Goal: Information Seeking & Learning: Learn about a topic

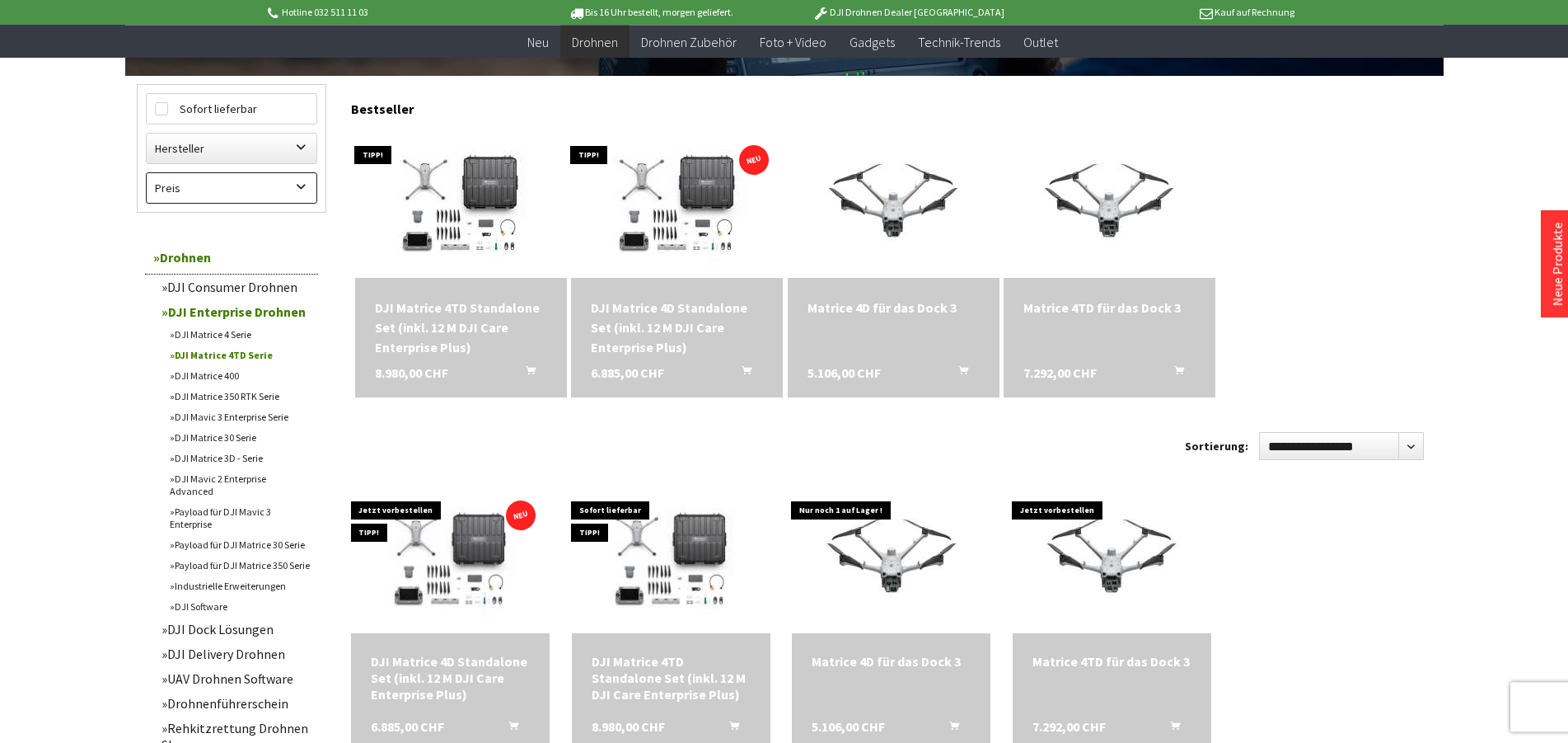
scroll to position [454, 0]
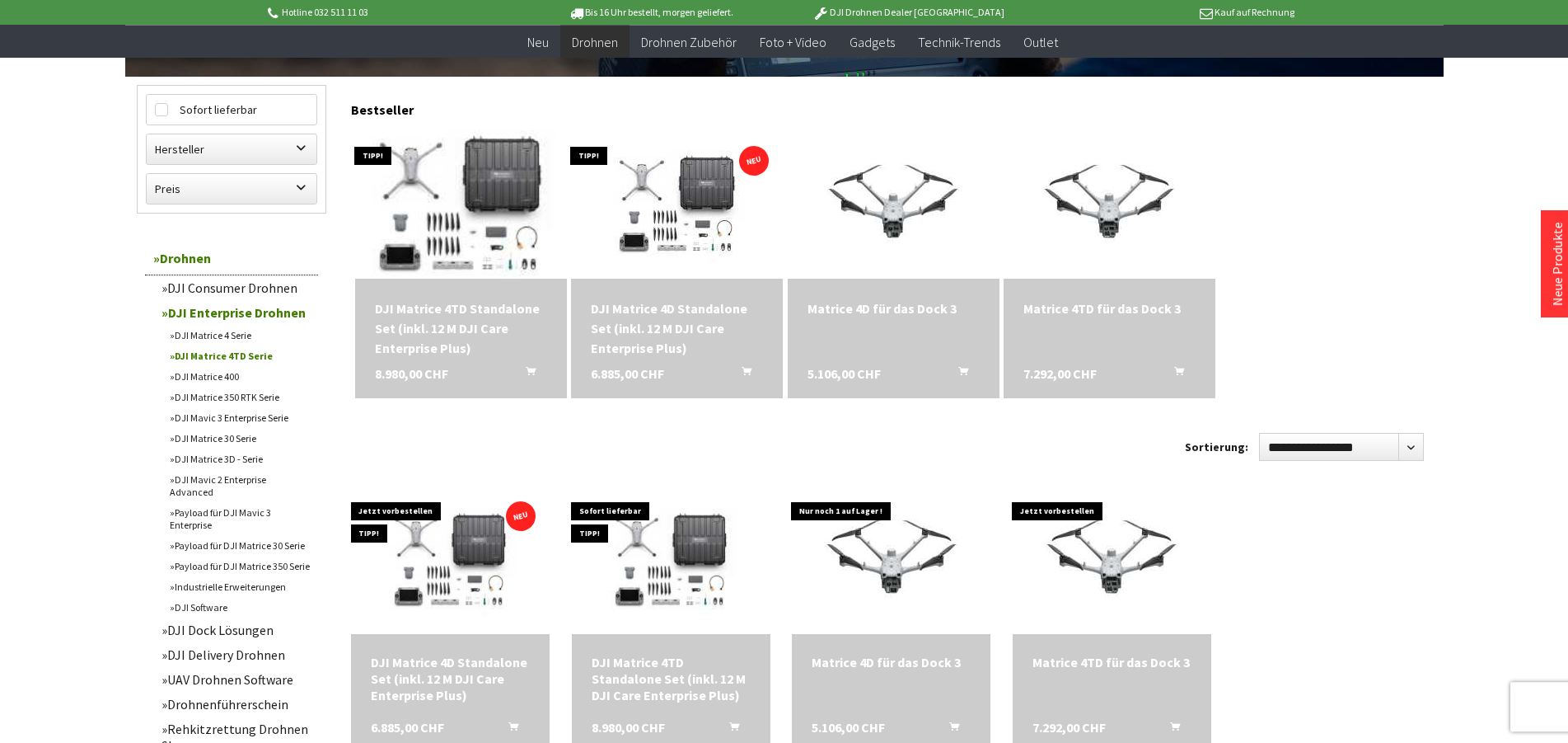
click at [462, 224] on img at bounding box center [461, 204] width 289 height 208
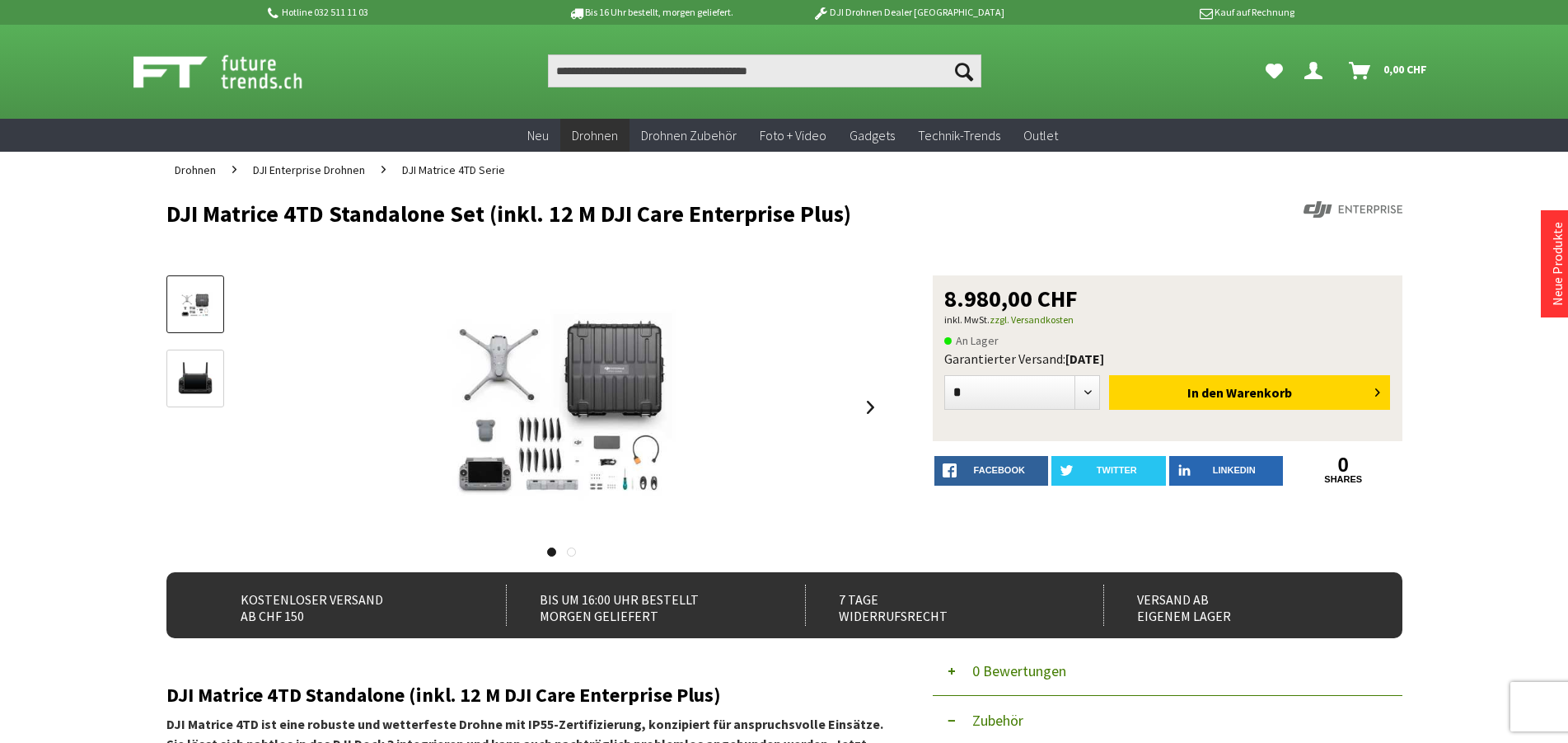
click at [883, 401] on div "DJI Matrice 4TD Standalone Set (inkl. 12 M DJI Care Enterprise Plus) 8.980,00 C…" at bounding box center [784, 423] width 1236 height 296
click at [874, 410] on link at bounding box center [871, 407] width 25 height 58
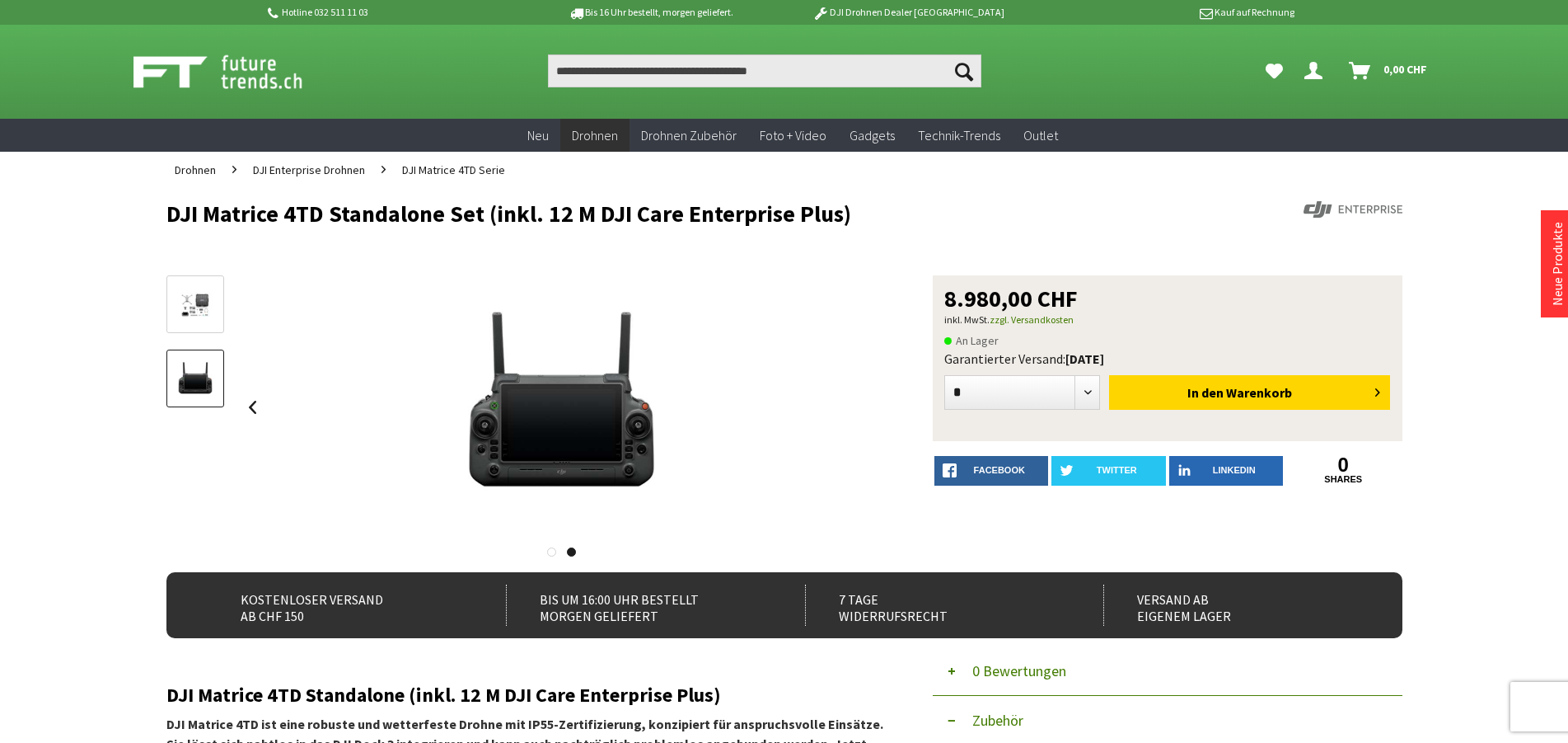
click at [205, 314] on img at bounding box center [195, 305] width 48 height 34
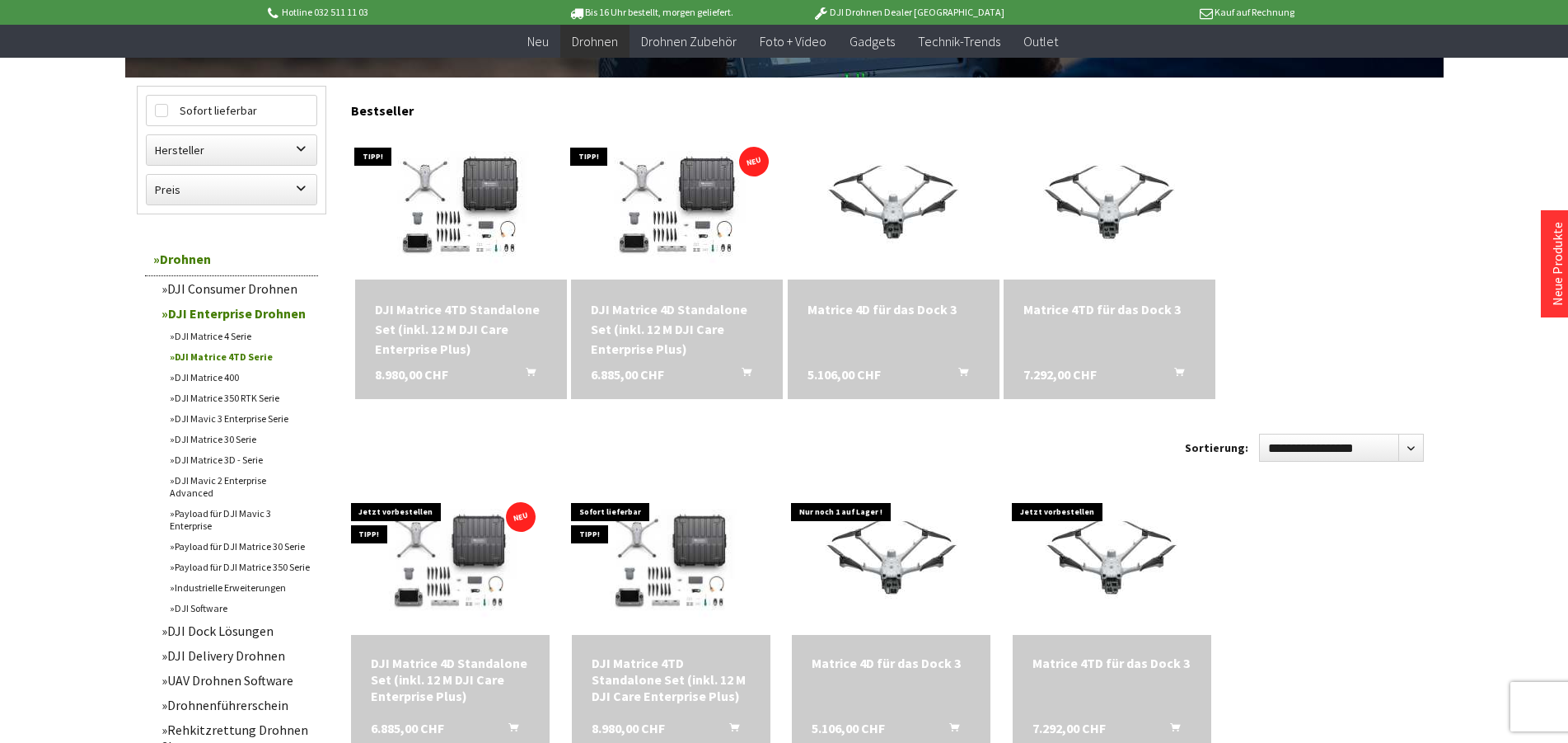
scroll to position [453, 0]
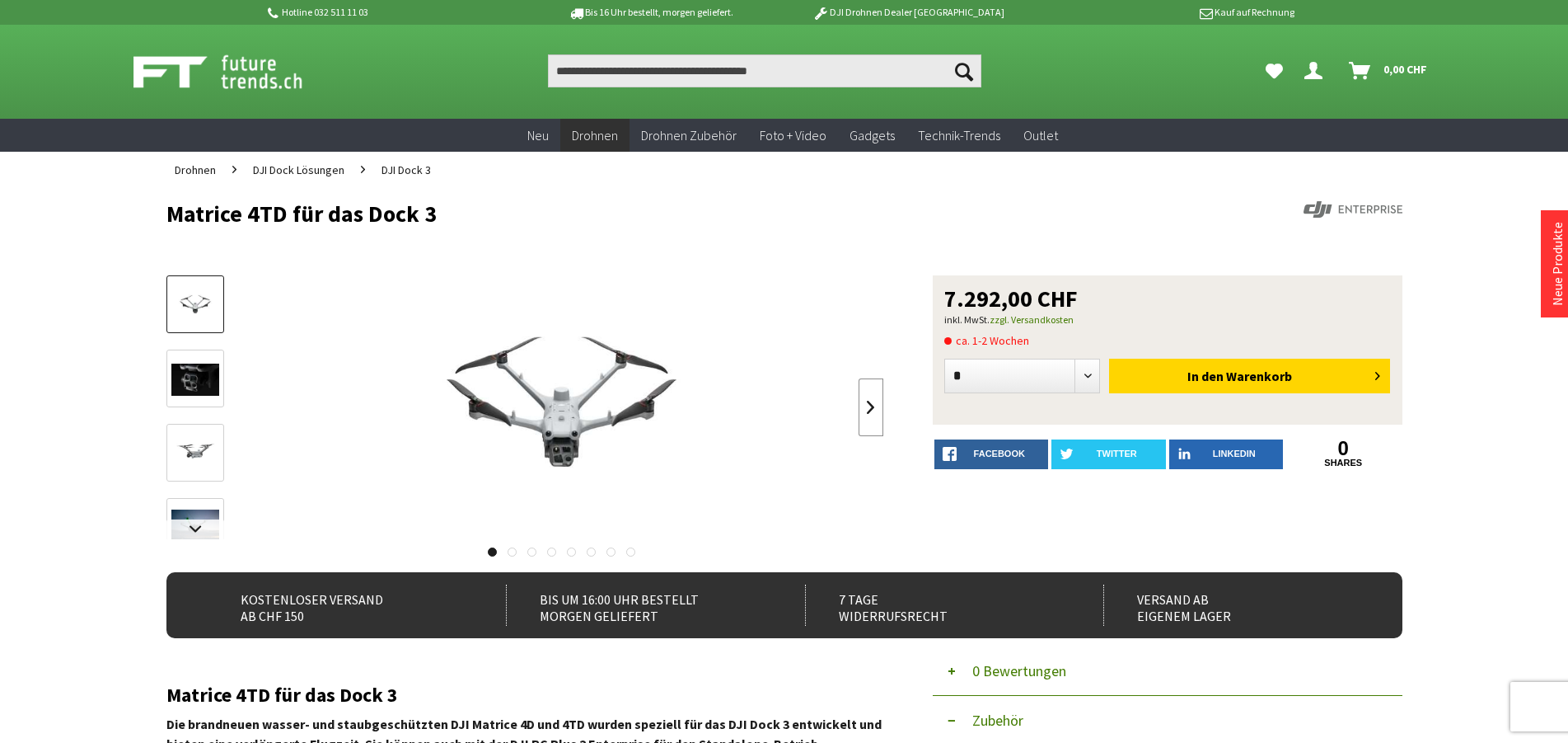
click at [879, 405] on link at bounding box center [871, 407] width 25 height 58
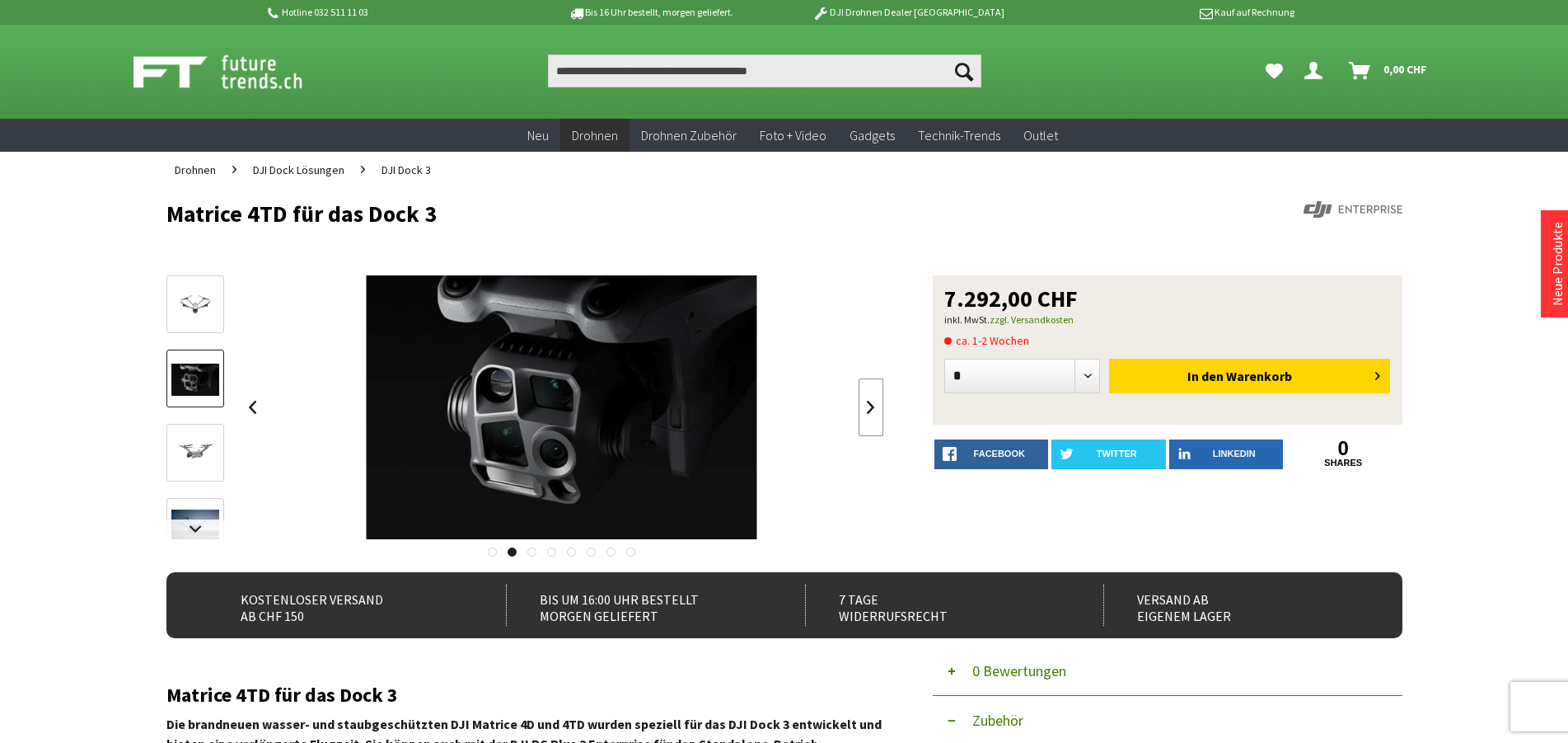
click at [879, 405] on link at bounding box center [871, 407] width 25 height 58
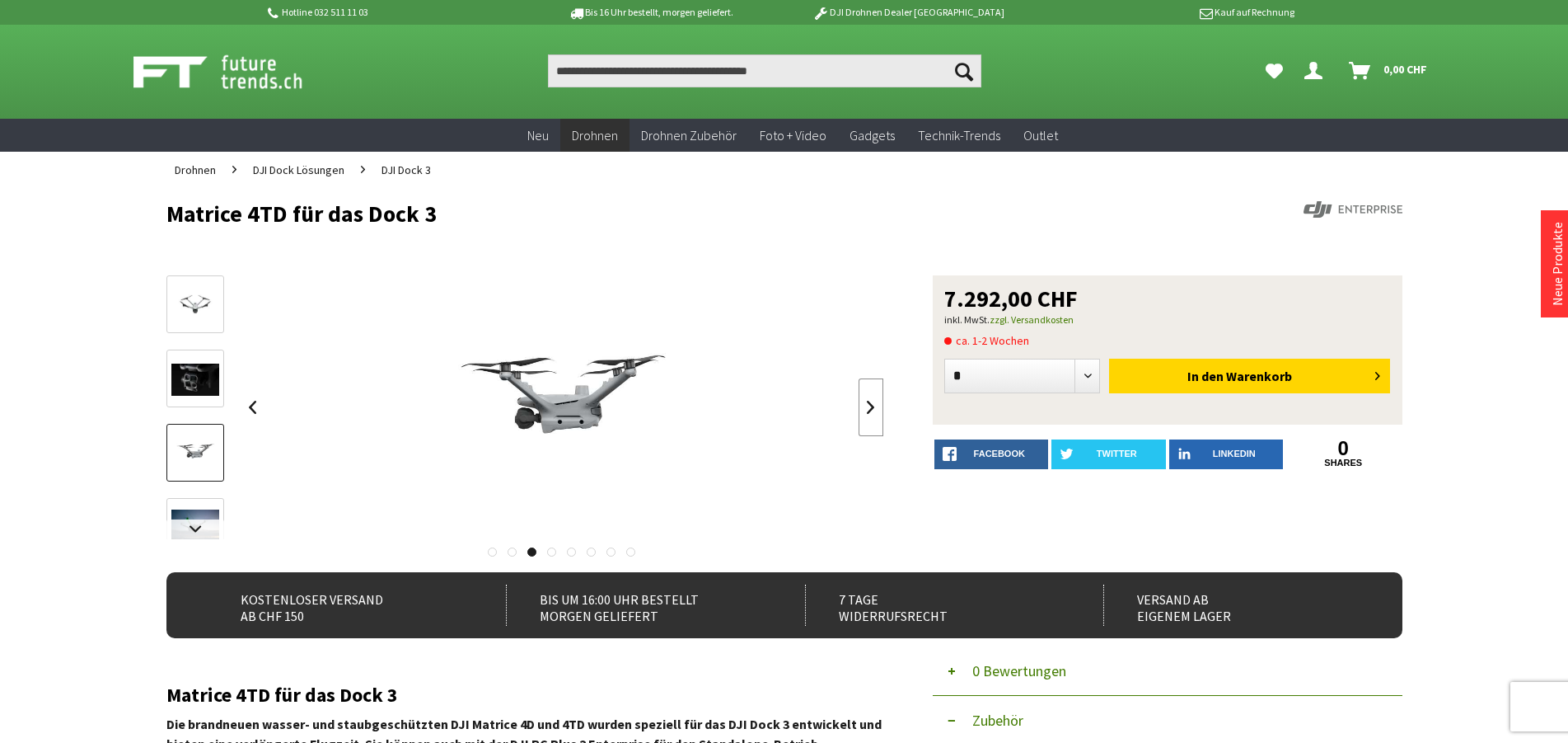
click at [879, 405] on link at bounding box center [871, 407] width 25 height 58
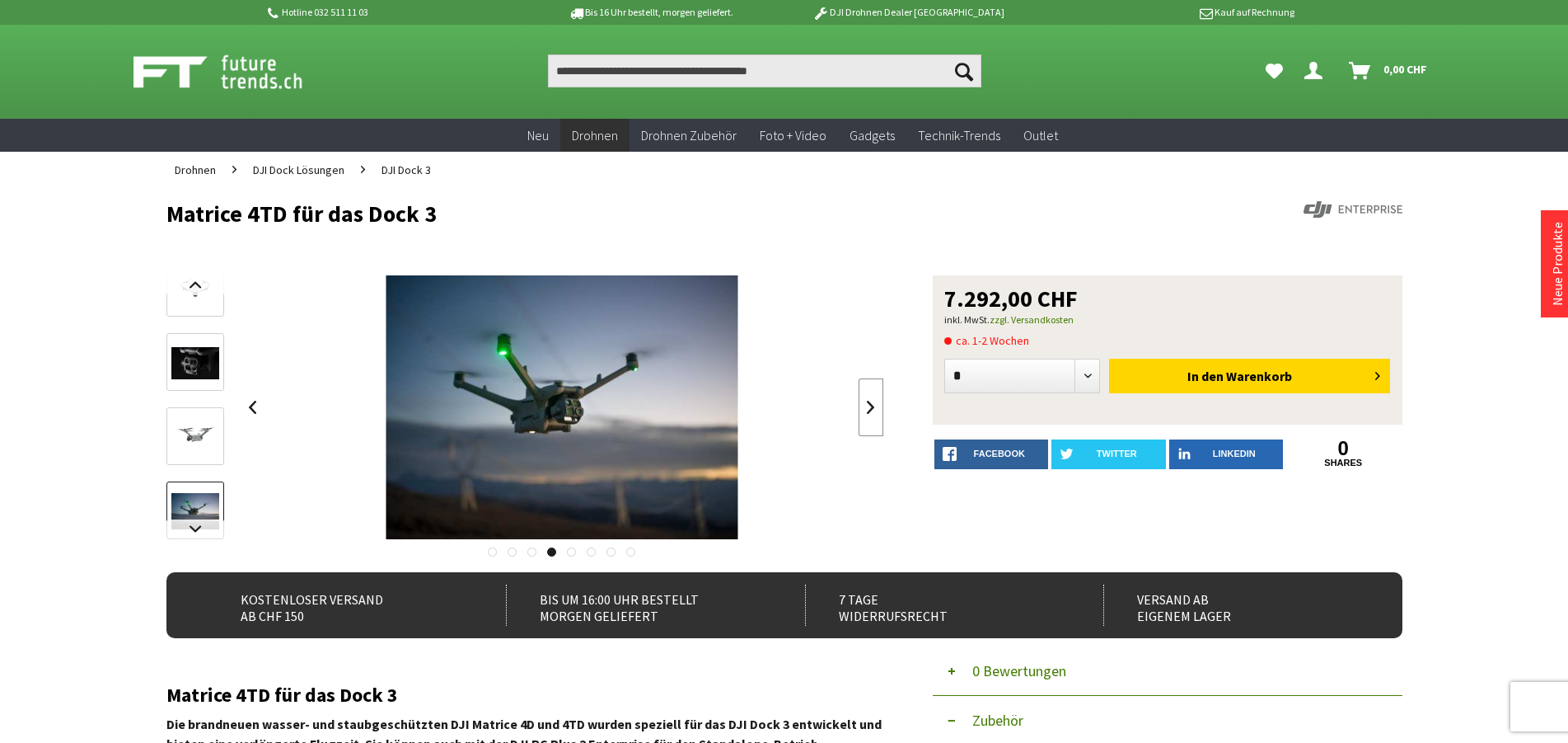
click at [879, 405] on link at bounding box center [871, 407] width 25 height 58
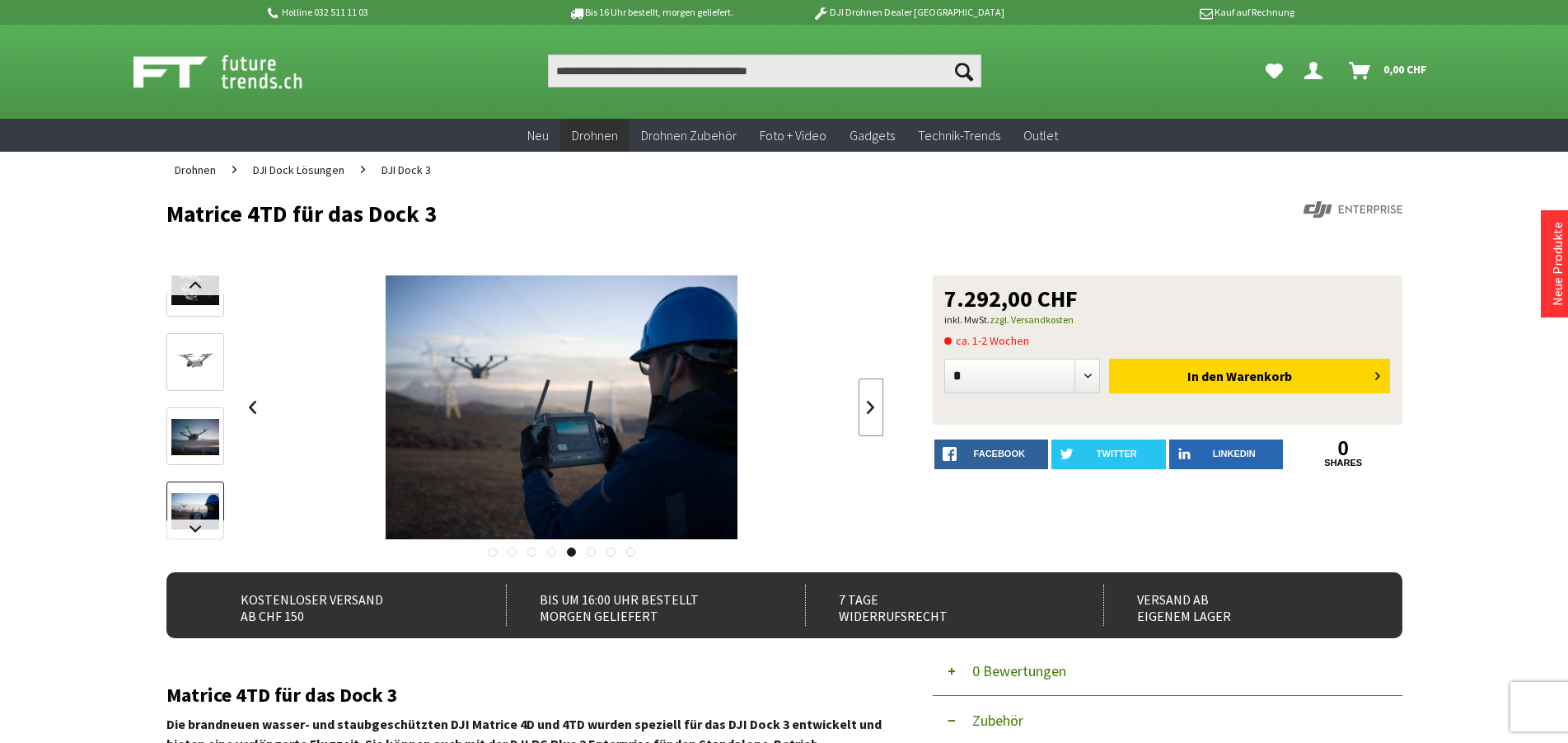
click at [879, 405] on link at bounding box center [871, 407] width 25 height 58
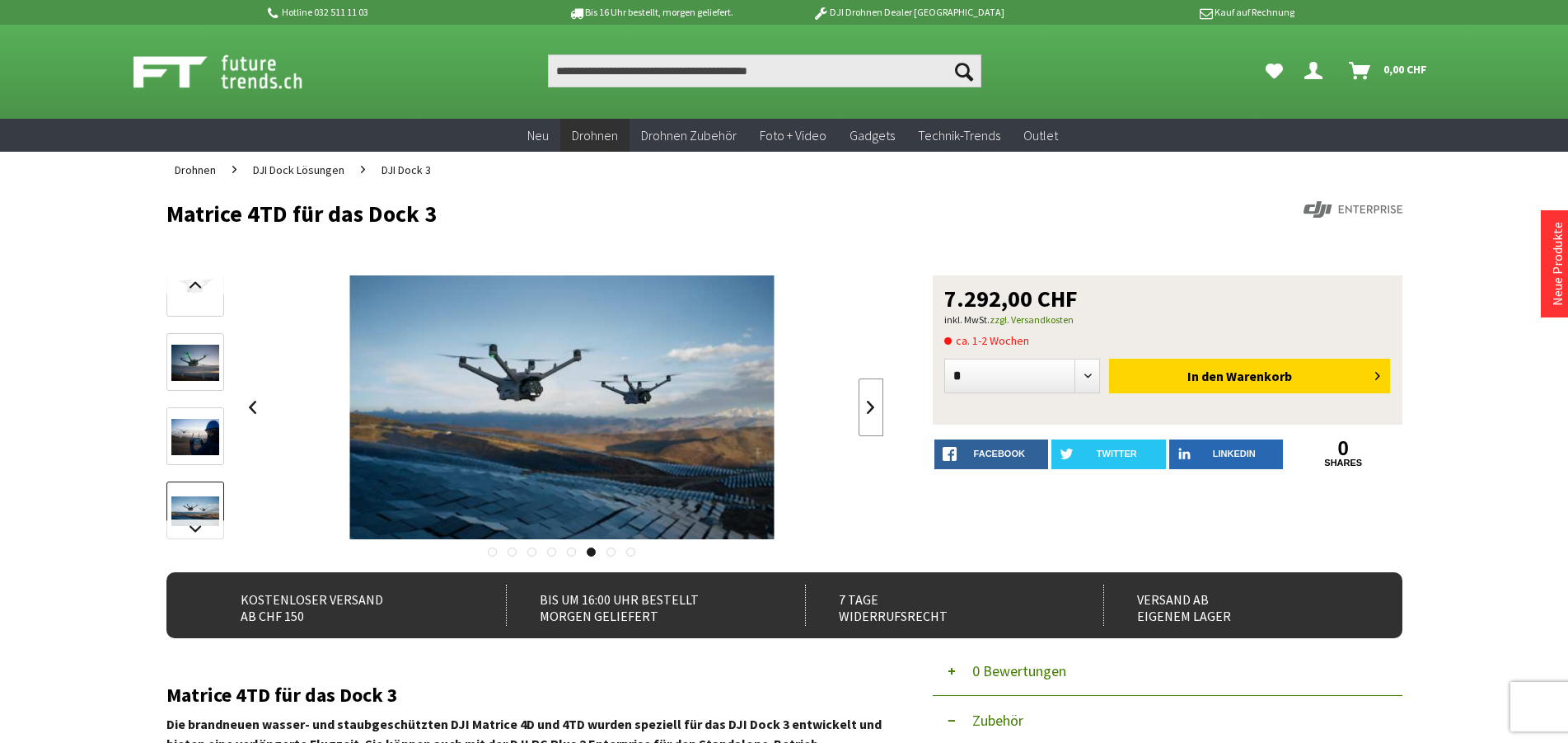
click at [879, 405] on link at bounding box center [871, 407] width 25 height 58
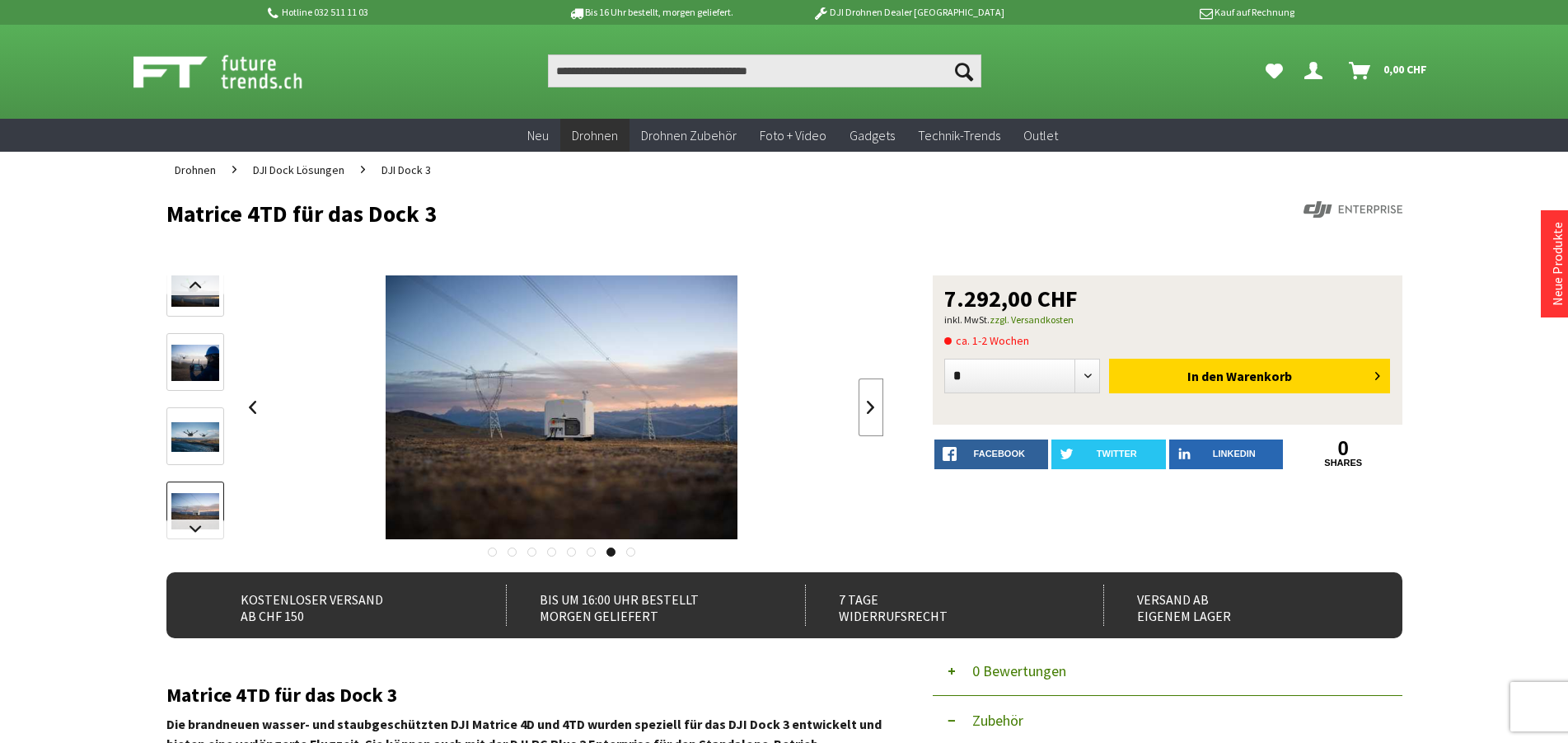
click at [879, 405] on link at bounding box center [871, 407] width 25 height 58
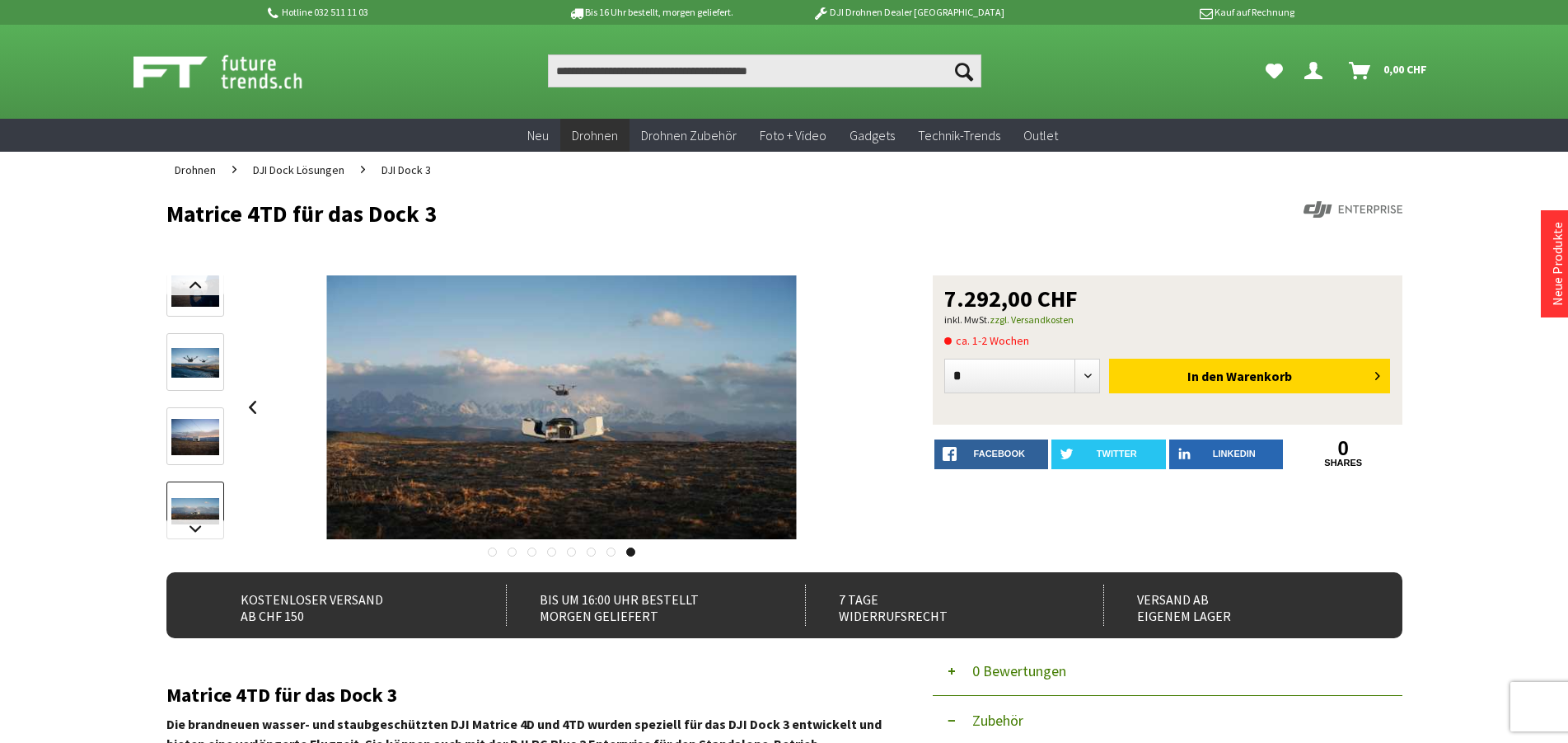
click at [879, 405] on div at bounding box center [562, 406] width 644 height 264
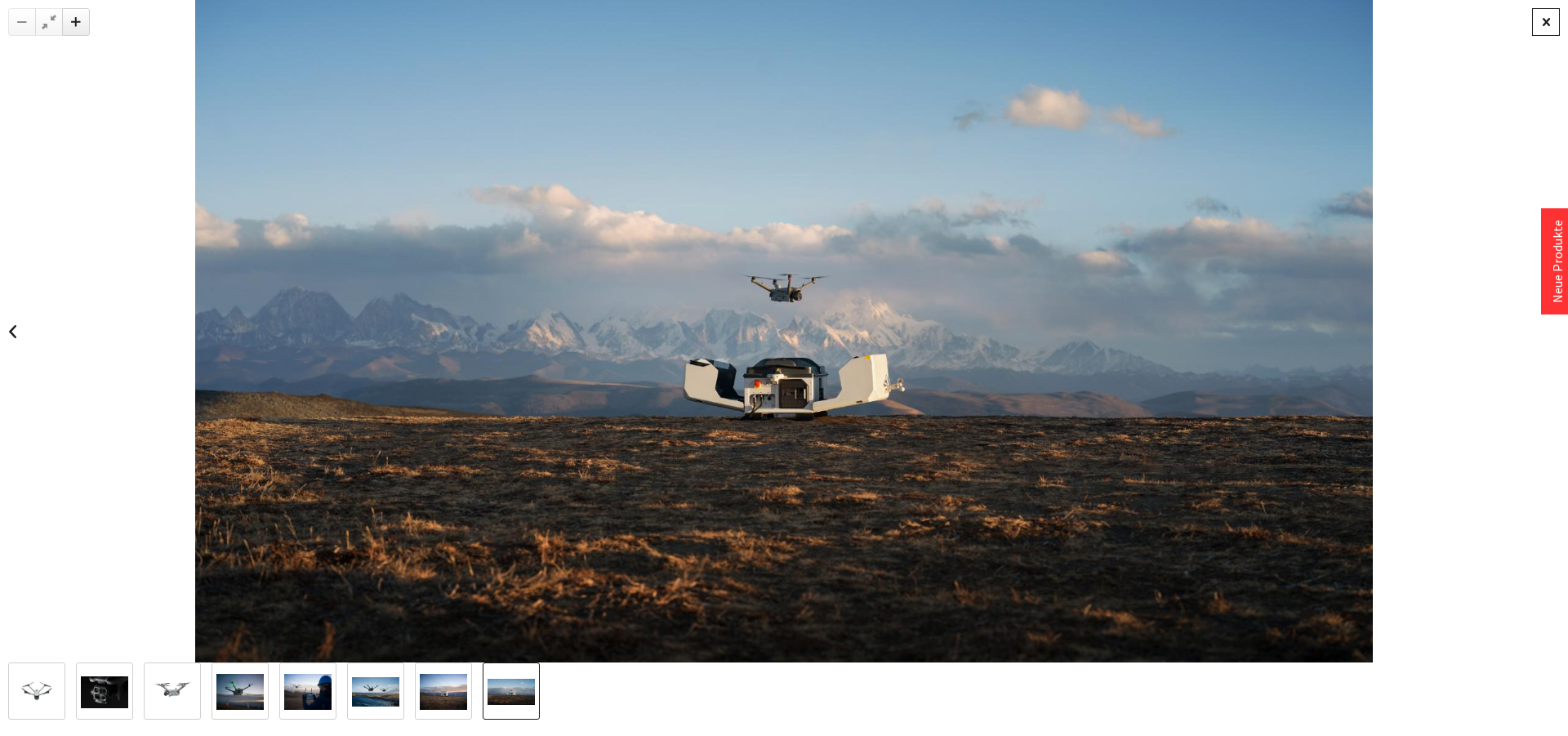
click at [1546, 18] on div at bounding box center [1546, 22] width 28 height 28
